Goal: Information Seeking & Learning: Stay updated

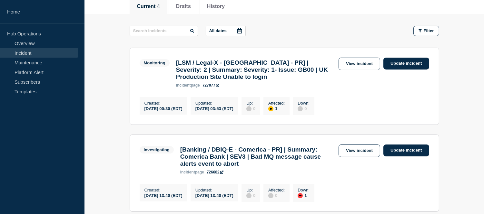
scroll to position [86, 0]
click at [52, 50] on link "Incident" at bounding box center [39, 53] width 78 height 10
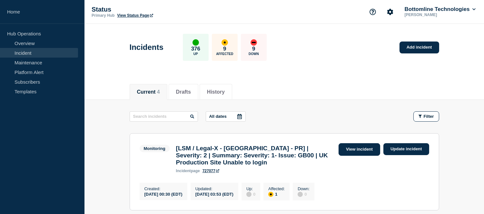
click at [363, 149] on link "View incident" at bounding box center [360, 149] width 42 height 13
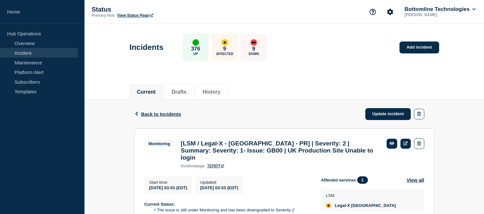
scroll to position [107, 0]
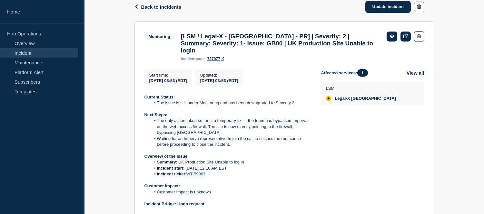
click at [35, 52] on link "Incident" at bounding box center [39, 53] width 78 height 10
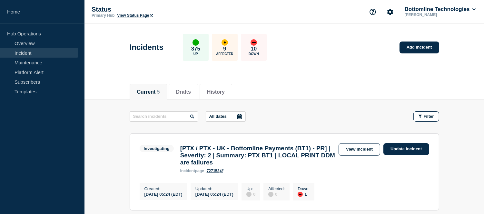
click at [43, 53] on link "Incident" at bounding box center [39, 53] width 78 height 10
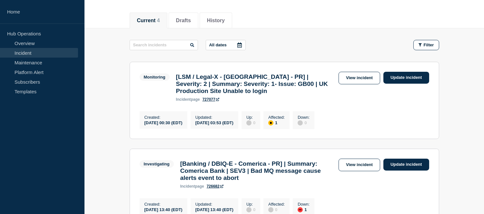
scroll to position [107, 0]
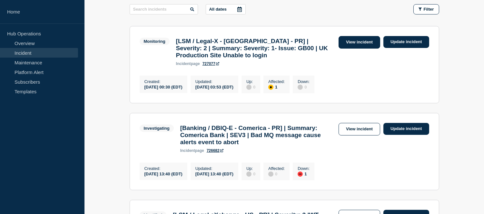
click at [352, 38] on link "View incident" at bounding box center [360, 42] width 42 height 13
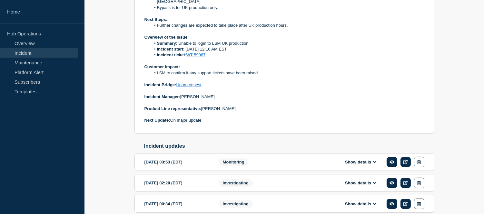
scroll to position [251, 0]
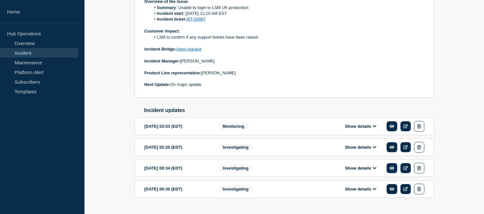
click at [361, 124] on button "Show details" at bounding box center [360, 126] width 35 height 5
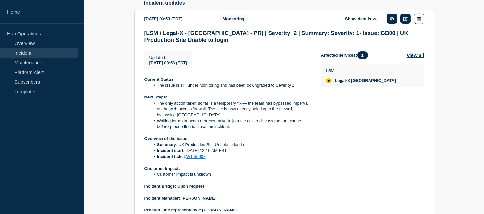
scroll to position [466, 0]
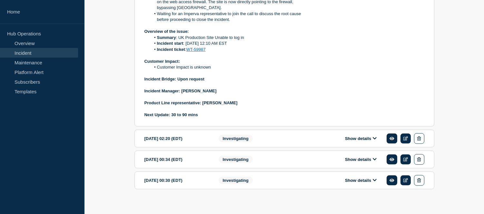
click at [348, 137] on button "Show details" at bounding box center [360, 138] width 35 height 5
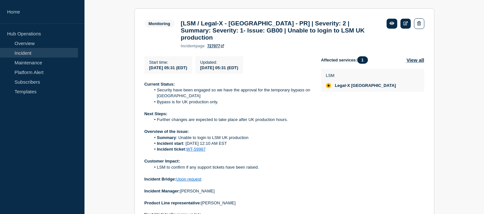
scroll to position [84, 0]
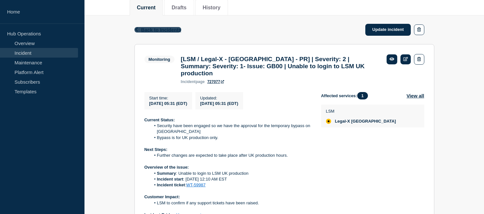
click at [152, 31] on span "Back to Incidents" at bounding box center [161, 29] width 40 height 5
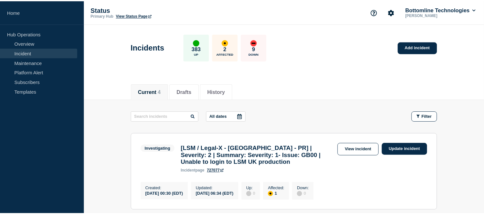
scroll to position [107, 0]
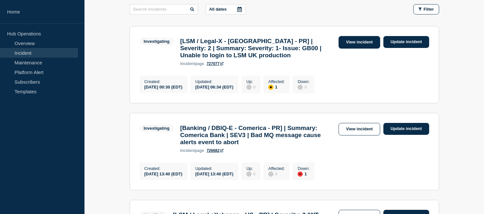
click at [363, 43] on link "View incident" at bounding box center [360, 42] width 42 height 13
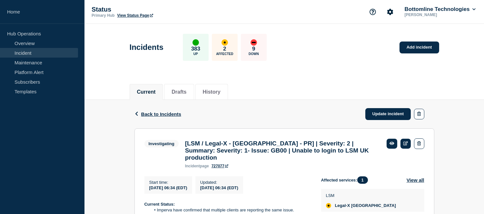
scroll to position [107, 0]
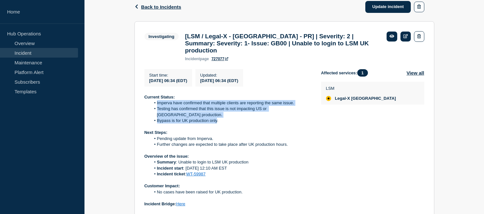
drag, startPoint x: 156, startPoint y: 98, endPoint x: 217, endPoint y: 112, distance: 63.2
click at [217, 112] on ol "Imperva have confirmed that multiple clients are reporting the same issue. Test…" at bounding box center [227, 112] width 166 height 24
copy ol "Imperva have confirmed that multiple clients are reporting the same issue. Test…"
